Goal: Find specific page/section: Find specific page/section

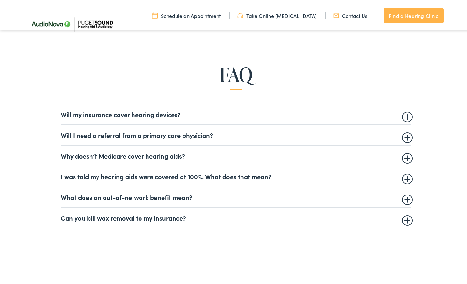
scroll to position [350, 0]
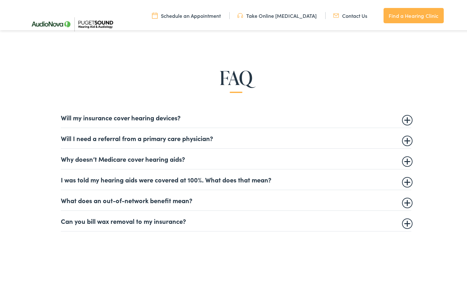
click at [173, 119] on summary "Will my insurance cover hearing devices?" at bounding box center [236, 116] width 350 height 8
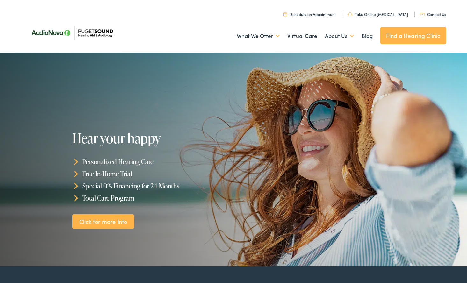
click at [441, 11] on link "Contact Us" at bounding box center [433, 12] width 26 height 5
